Goal: Task Accomplishment & Management: Manage account settings

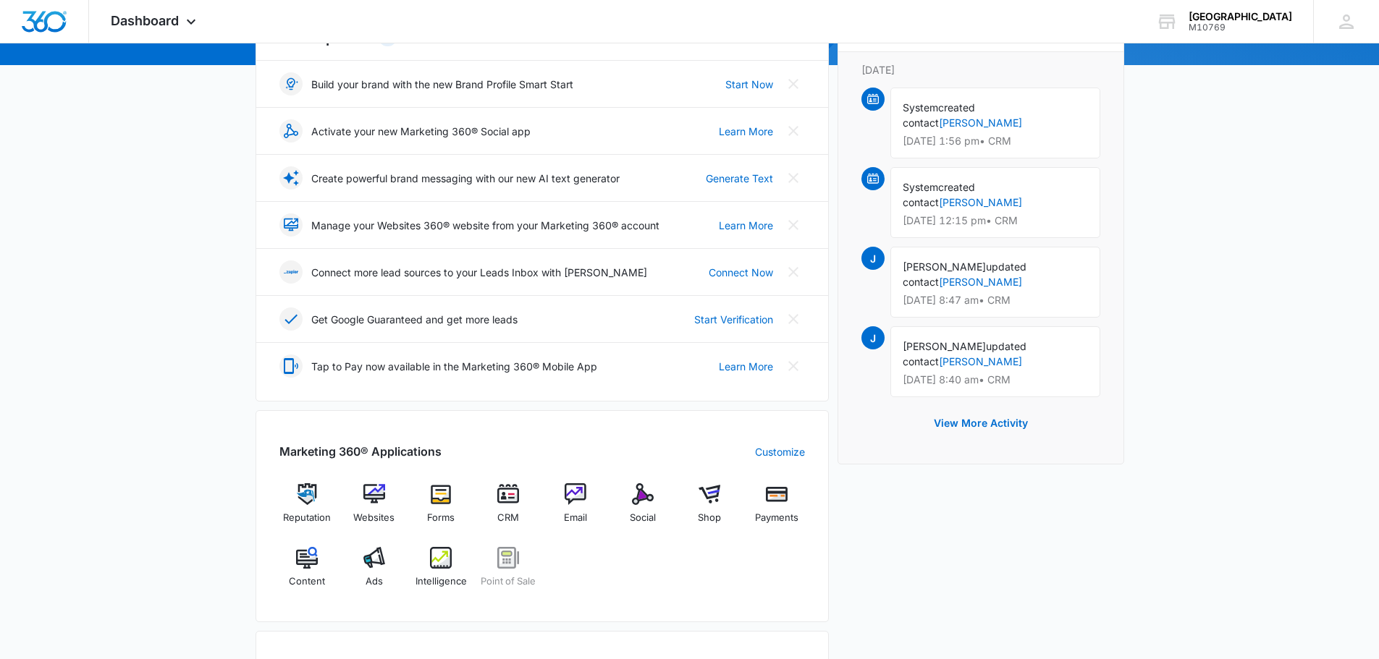
scroll to position [289, 0]
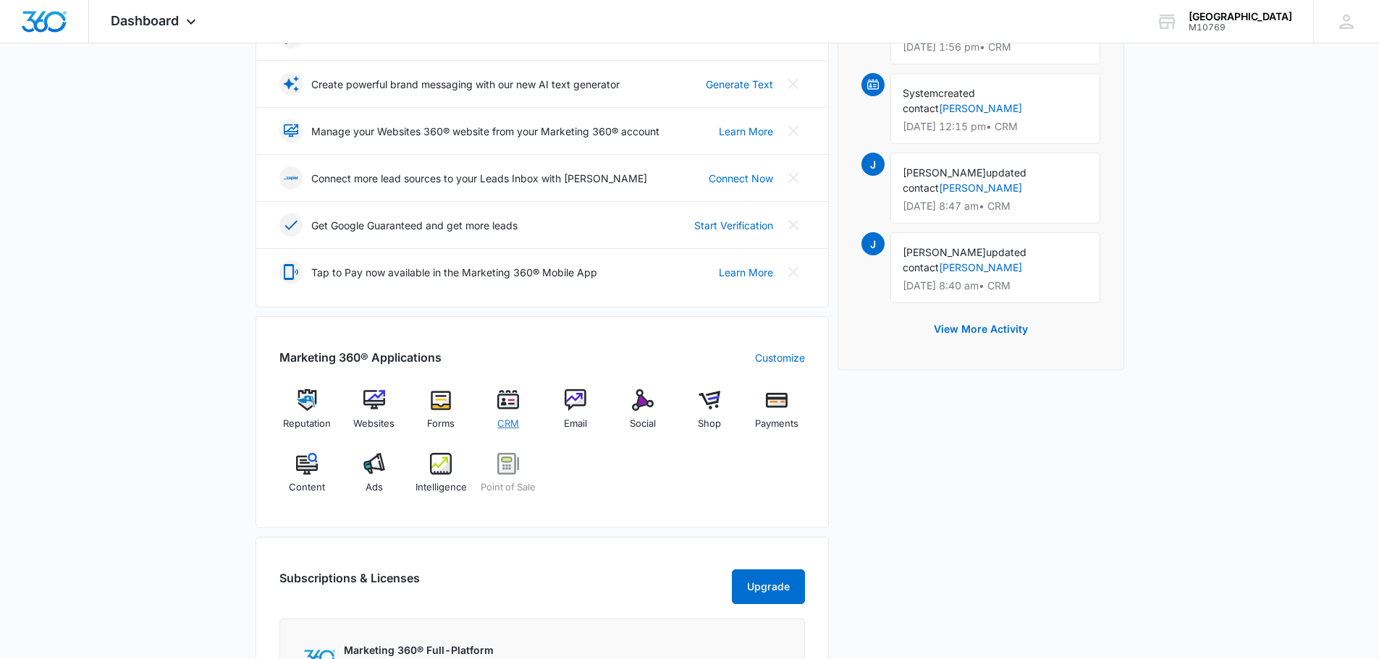
click at [500, 405] on img at bounding box center [508, 400] width 22 height 22
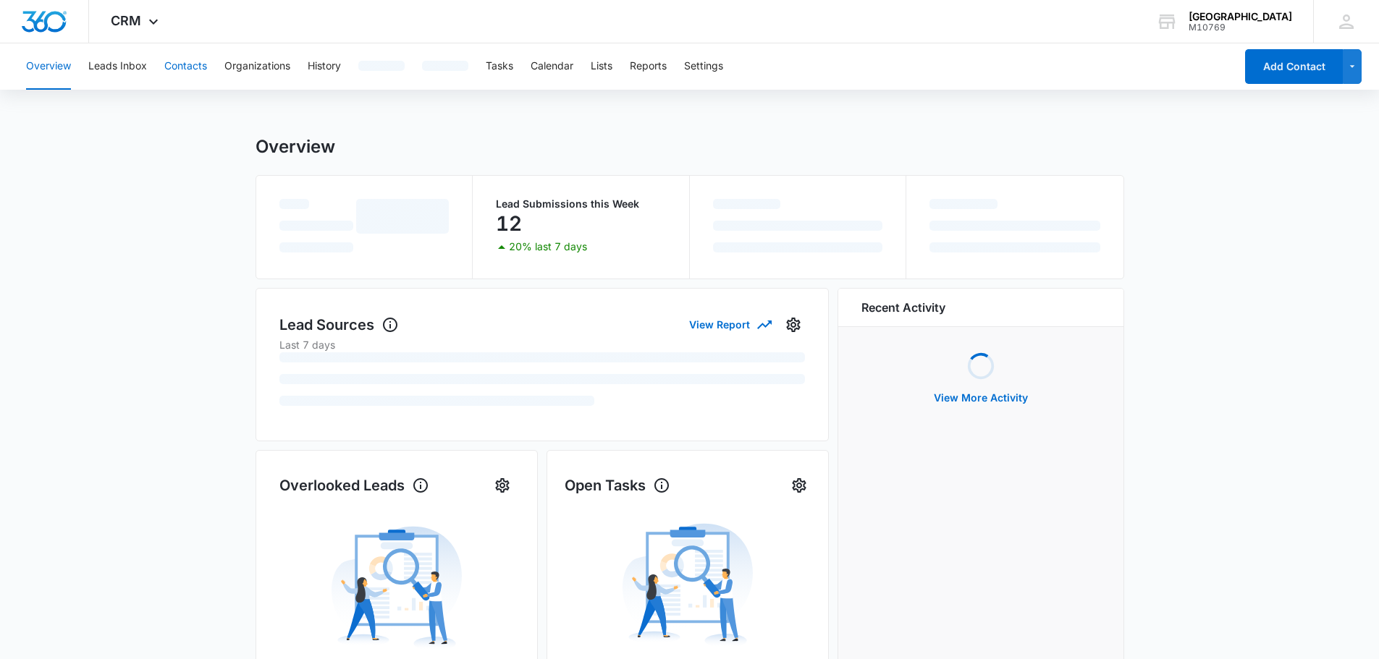
click at [189, 69] on button "Contacts" at bounding box center [185, 66] width 43 height 46
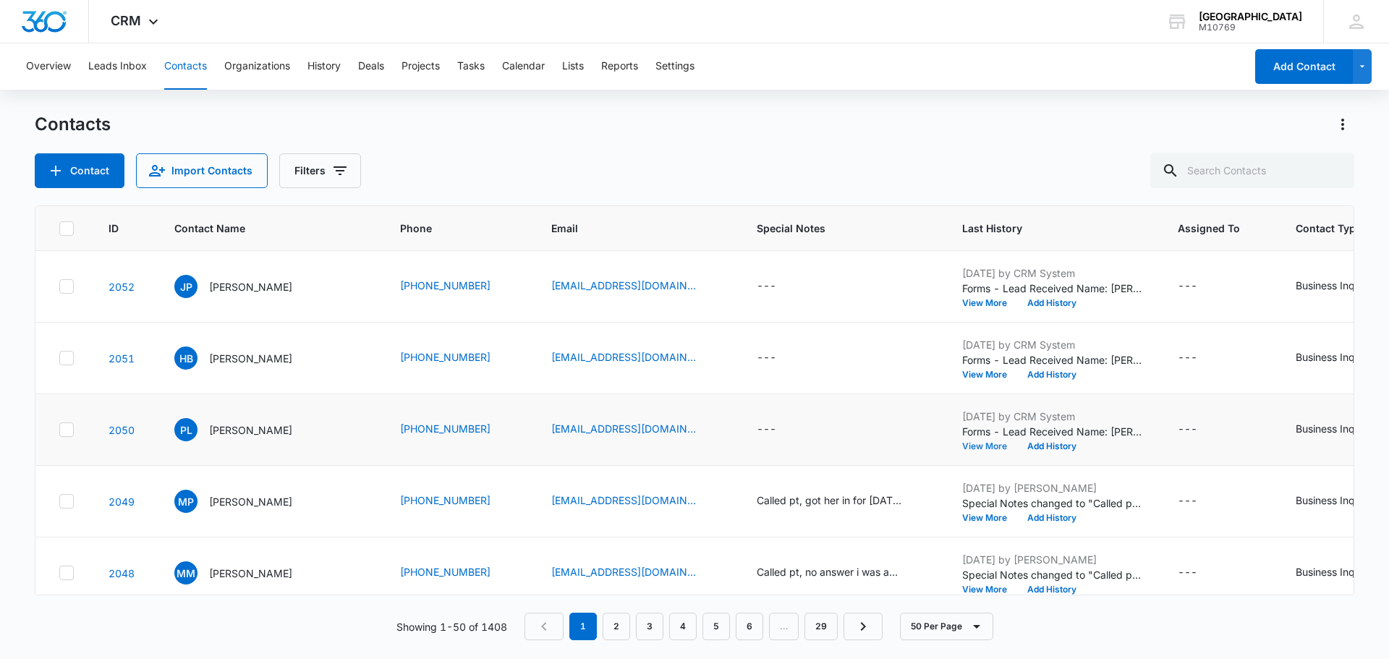
click at [963, 442] on button "View More" at bounding box center [989, 446] width 55 height 9
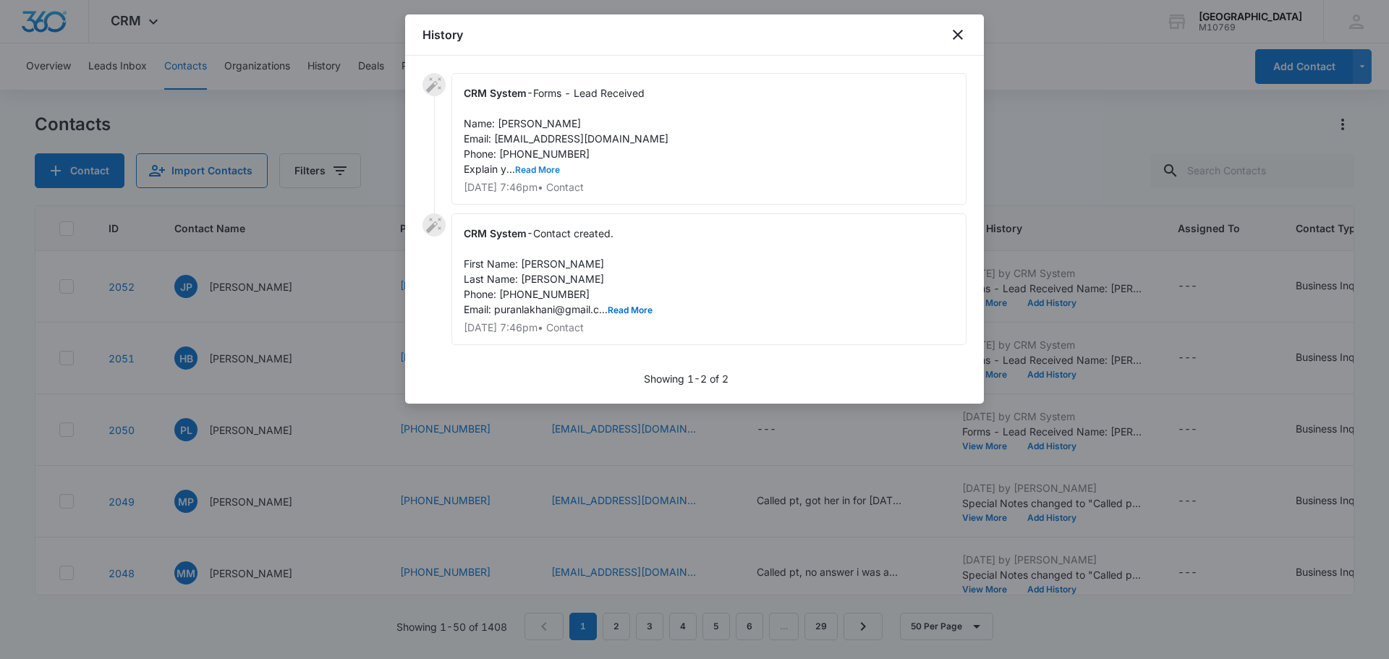
click at [543, 170] on button "Read More" at bounding box center [537, 170] width 45 height 9
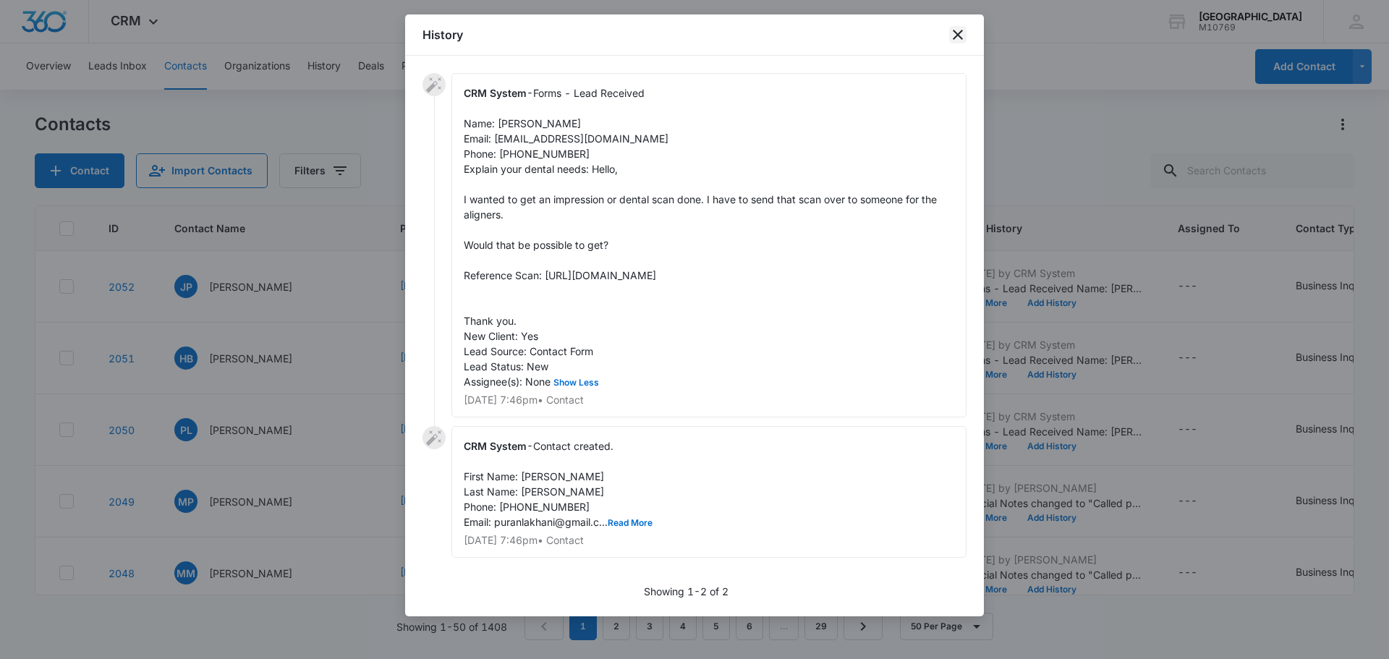
click at [962, 32] on icon "close" at bounding box center [958, 35] width 10 height 10
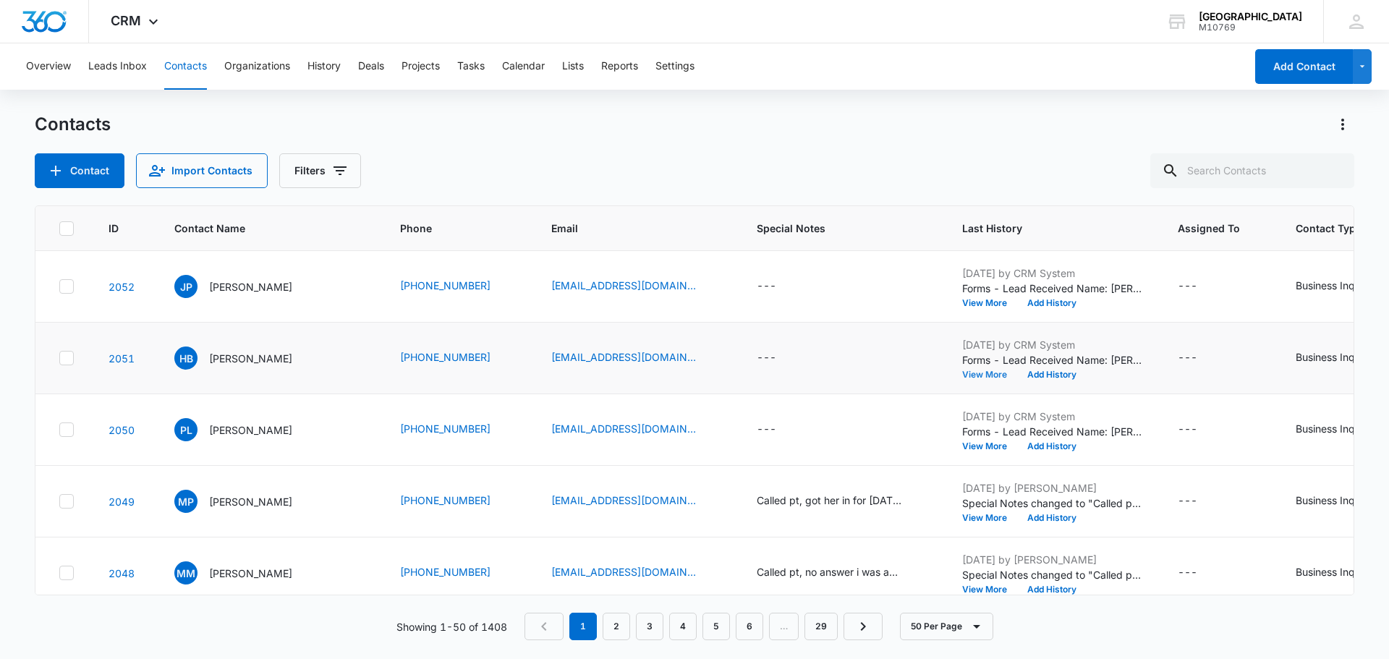
click at [965, 374] on button "View More" at bounding box center [989, 375] width 55 height 9
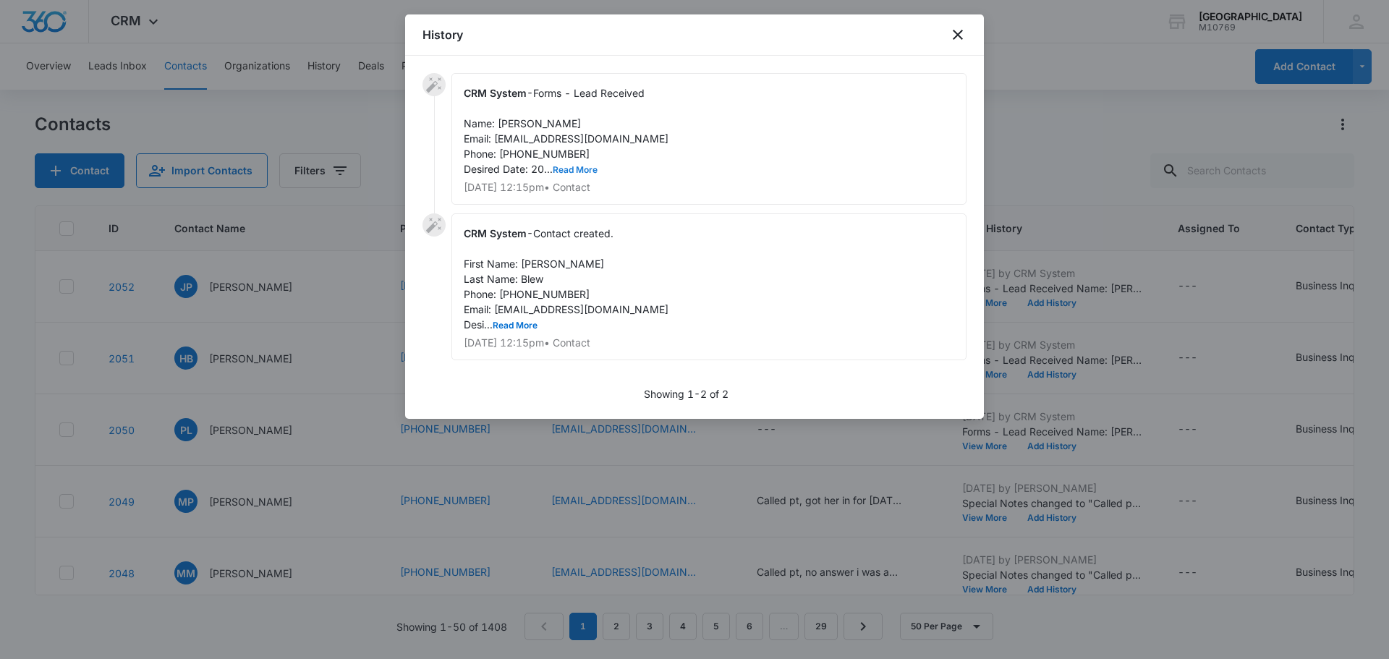
click at [580, 169] on button "Read More" at bounding box center [575, 170] width 45 height 9
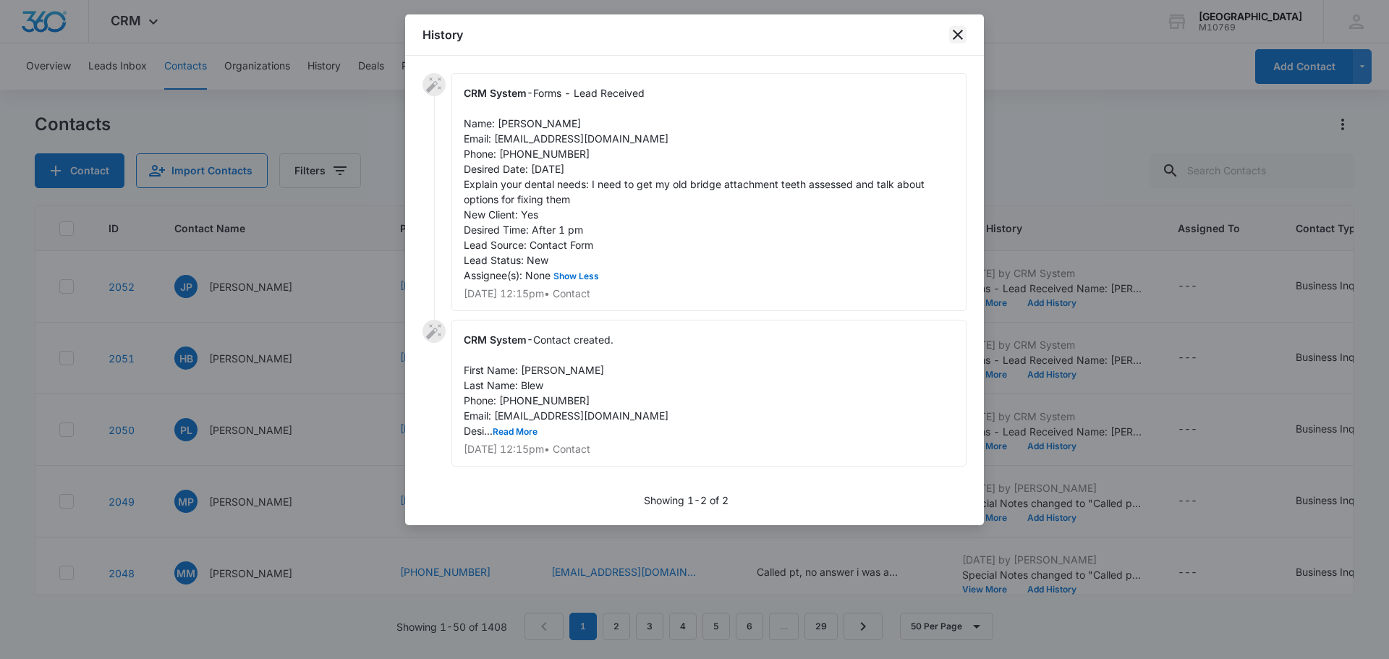
click at [963, 33] on icon "close" at bounding box center [957, 34] width 17 height 17
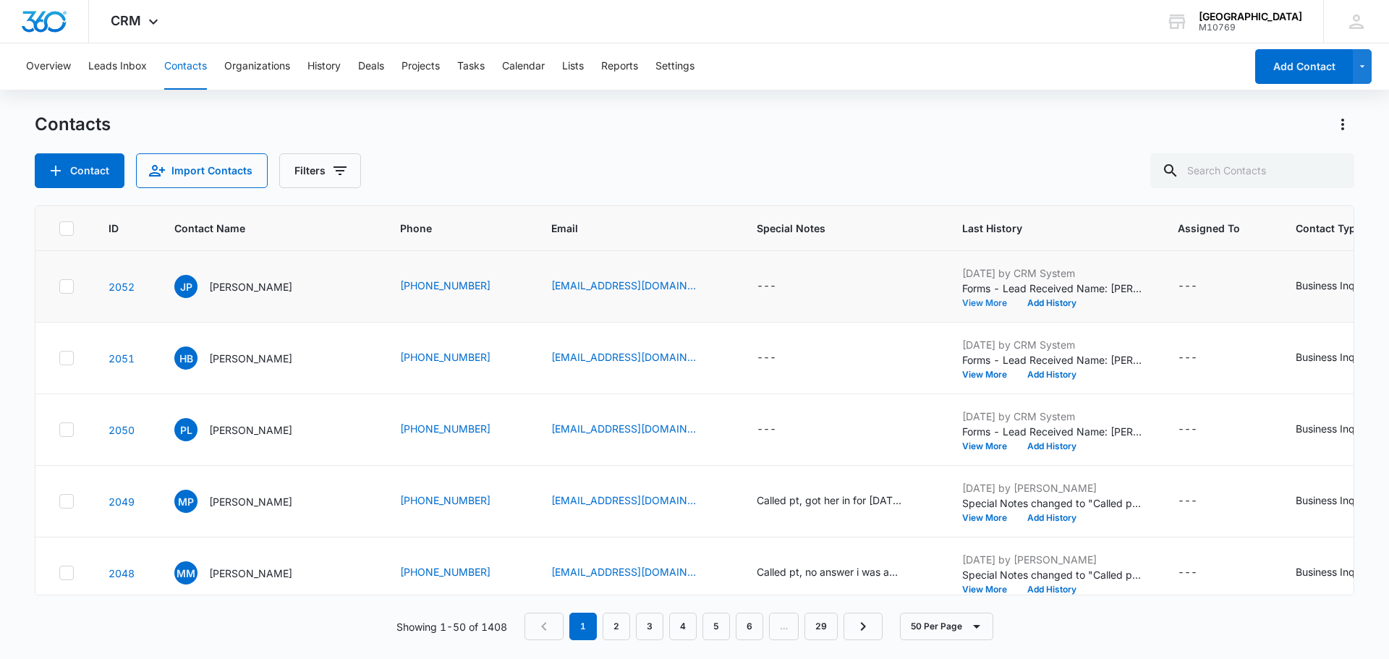
click at [962, 301] on button "View More" at bounding box center [989, 303] width 55 height 9
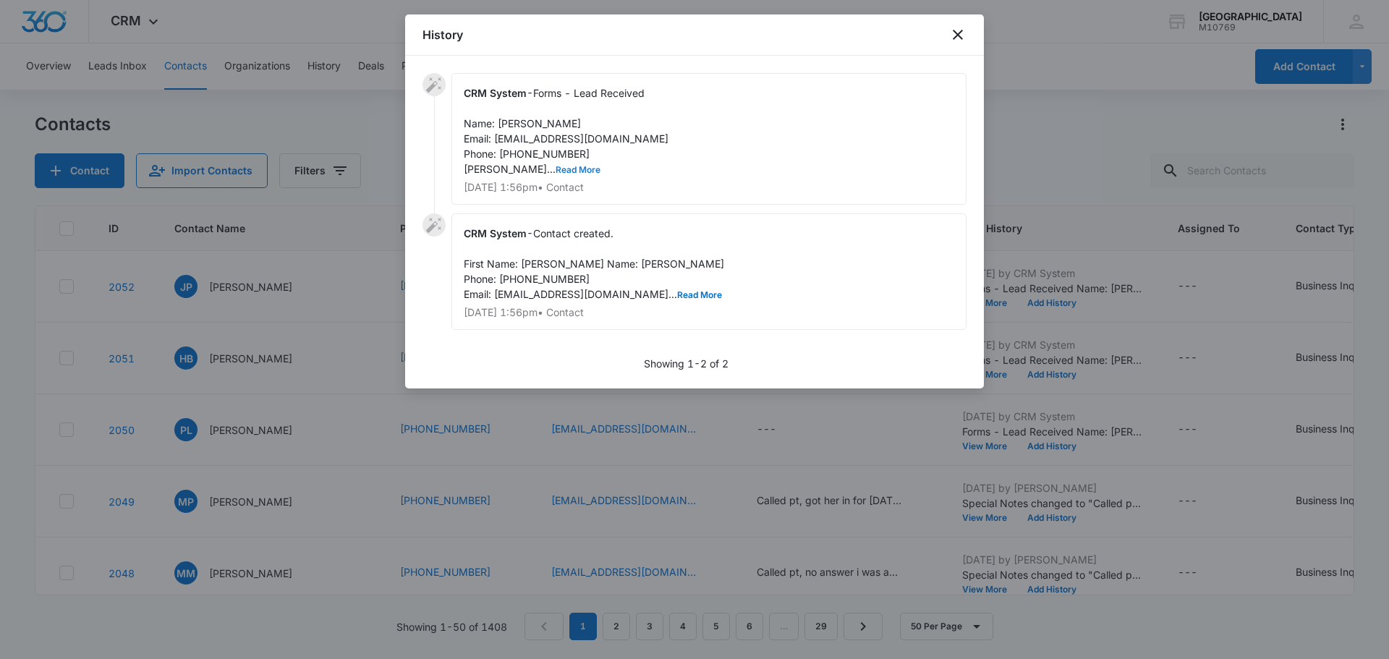
click at [556, 166] on button "Read More" at bounding box center [578, 170] width 45 height 9
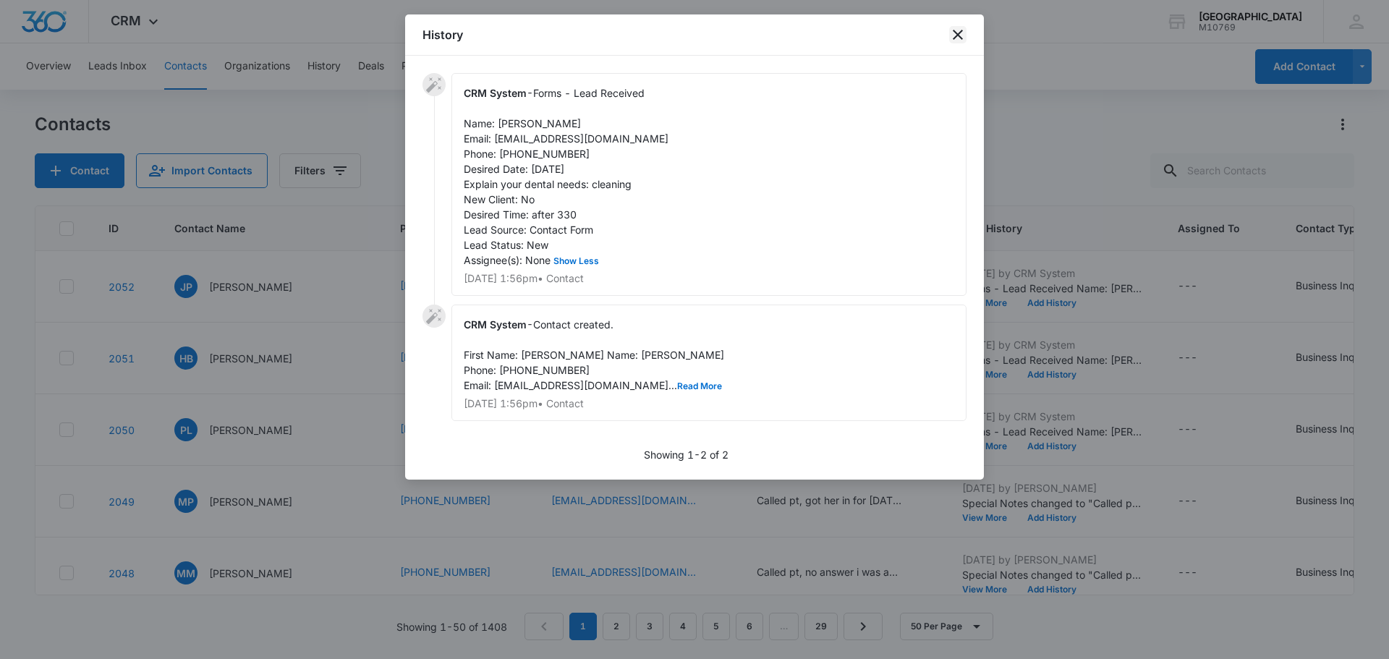
click at [959, 37] on icon "close" at bounding box center [957, 34] width 17 height 17
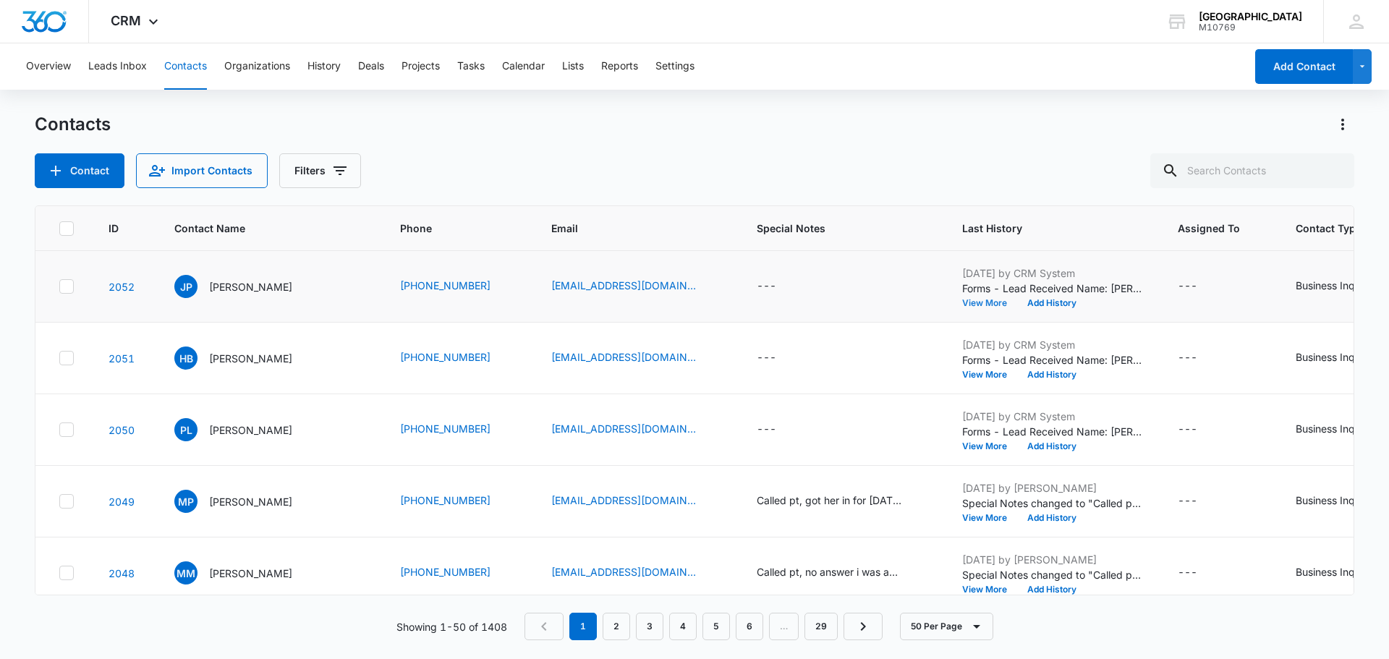
click at [969, 302] on button "View More" at bounding box center [989, 303] width 55 height 9
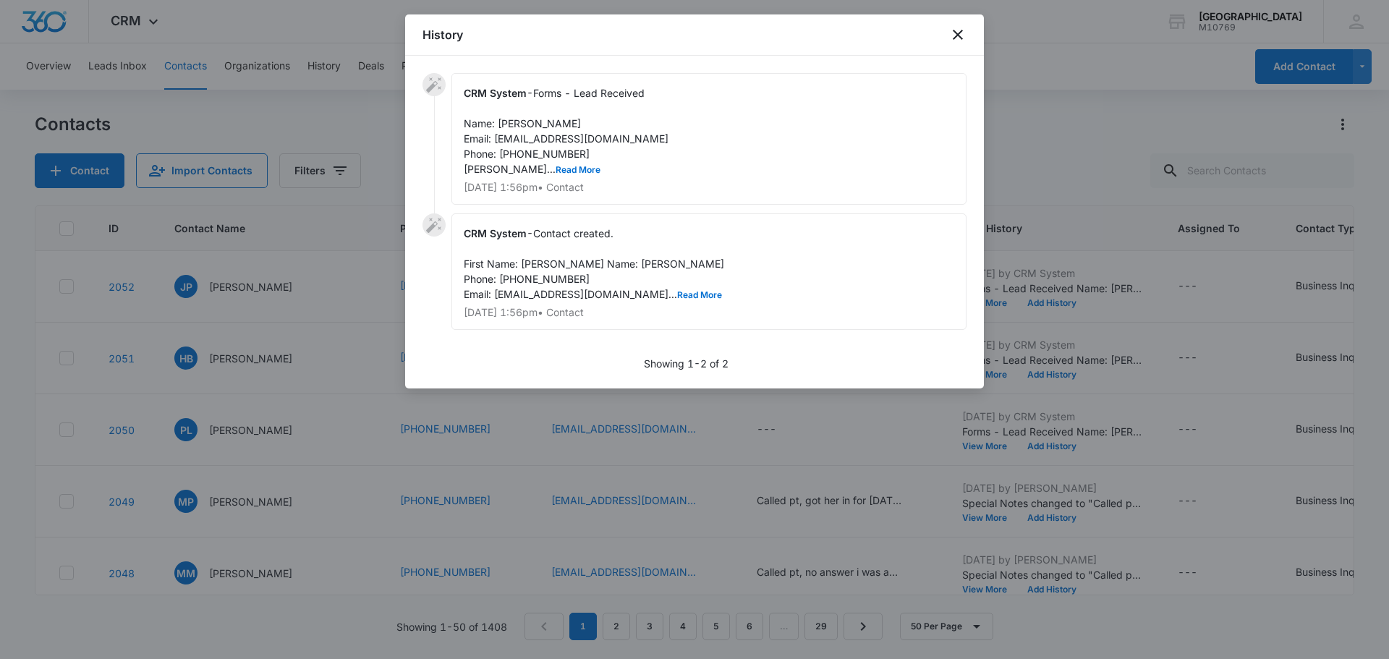
click at [960, 46] on div "History" at bounding box center [694, 34] width 579 height 41
click at [961, 41] on icon "close" at bounding box center [957, 34] width 17 height 17
